Goal: Task Accomplishment & Management: Use online tool/utility

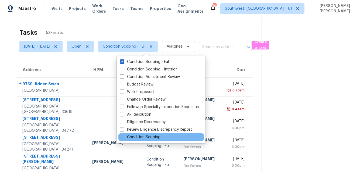
click at [139, 137] on label "Condition Scoping" at bounding box center [140, 137] width 40 height 5
click at [123, 137] on input "Condition Scoping" at bounding box center [122, 137] width 4 height 4
checkbox input "true"
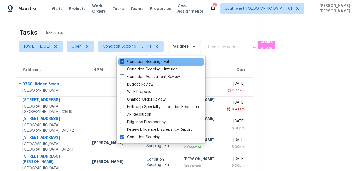
click at [137, 64] on label "Condition Scoping - Full" at bounding box center [145, 61] width 50 height 5
click at [123, 63] on input "Condition Scoping - Full" at bounding box center [122, 61] width 4 height 4
checkbox input "false"
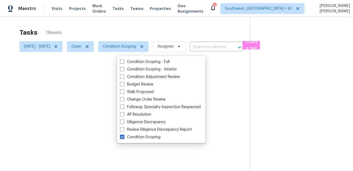
click at [150, 32] on div "Tasks 0 Results" at bounding box center [134, 33] width 230 height 14
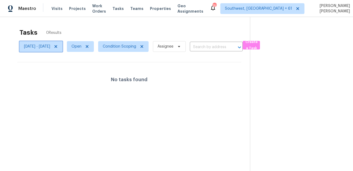
click at [57, 47] on icon at bounding box center [55, 46] width 3 height 3
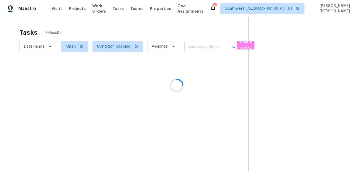
click at [94, 32] on div at bounding box center [176, 85] width 353 height 171
